Goal: Navigation & Orientation: Find specific page/section

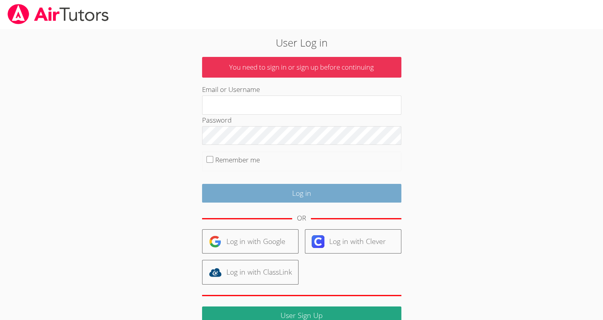
type input "mspairtutors@gmail.com"
click at [333, 198] on input "Log in" at bounding box center [301, 193] width 199 height 19
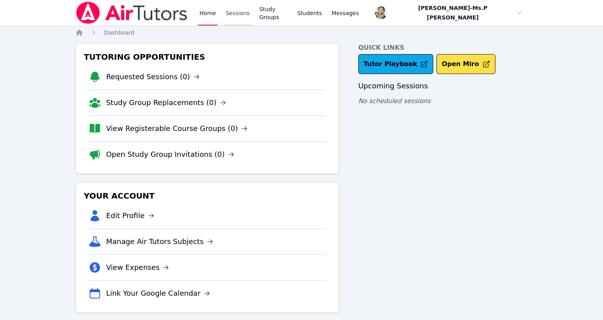
click at [238, 16] on link "Sessions" at bounding box center [238, 13] width 28 height 26
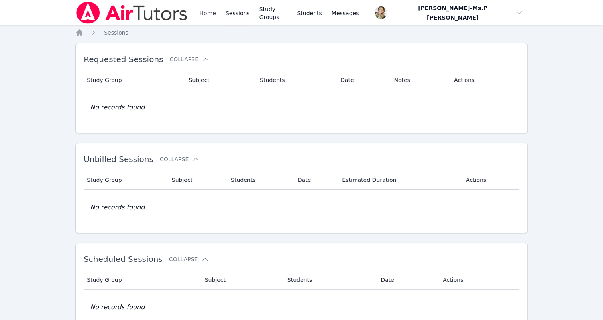
click at [214, 16] on link "Home" at bounding box center [208, 13] width 20 height 26
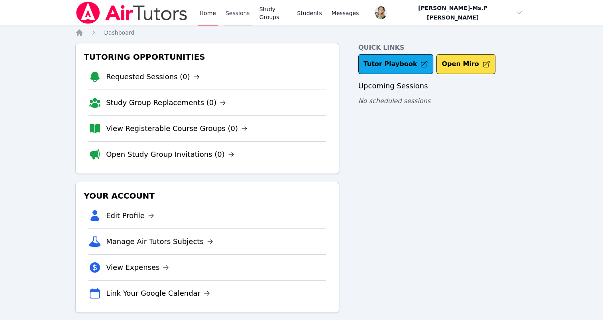
click at [229, 15] on link "Sessions" at bounding box center [238, 13] width 28 height 26
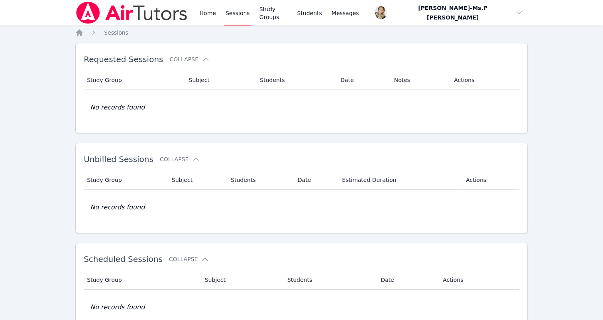
click at [197, 16] on div "Home Sessions Study Groups Students Messages" at bounding box center [217, 13] width 285 height 26
click at [204, 13] on link "Home" at bounding box center [208, 13] width 20 height 26
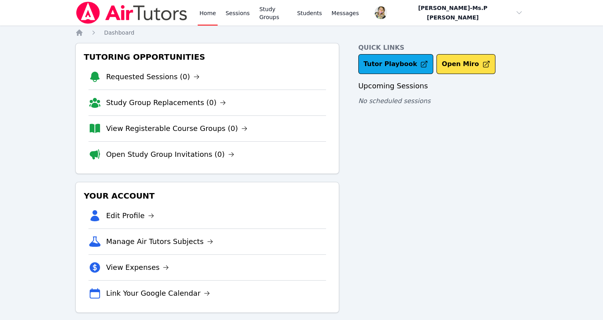
click at [85, 14] on img at bounding box center [131, 13] width 113 height 22
